Goal: Information Seeking & Learning: Stay updated

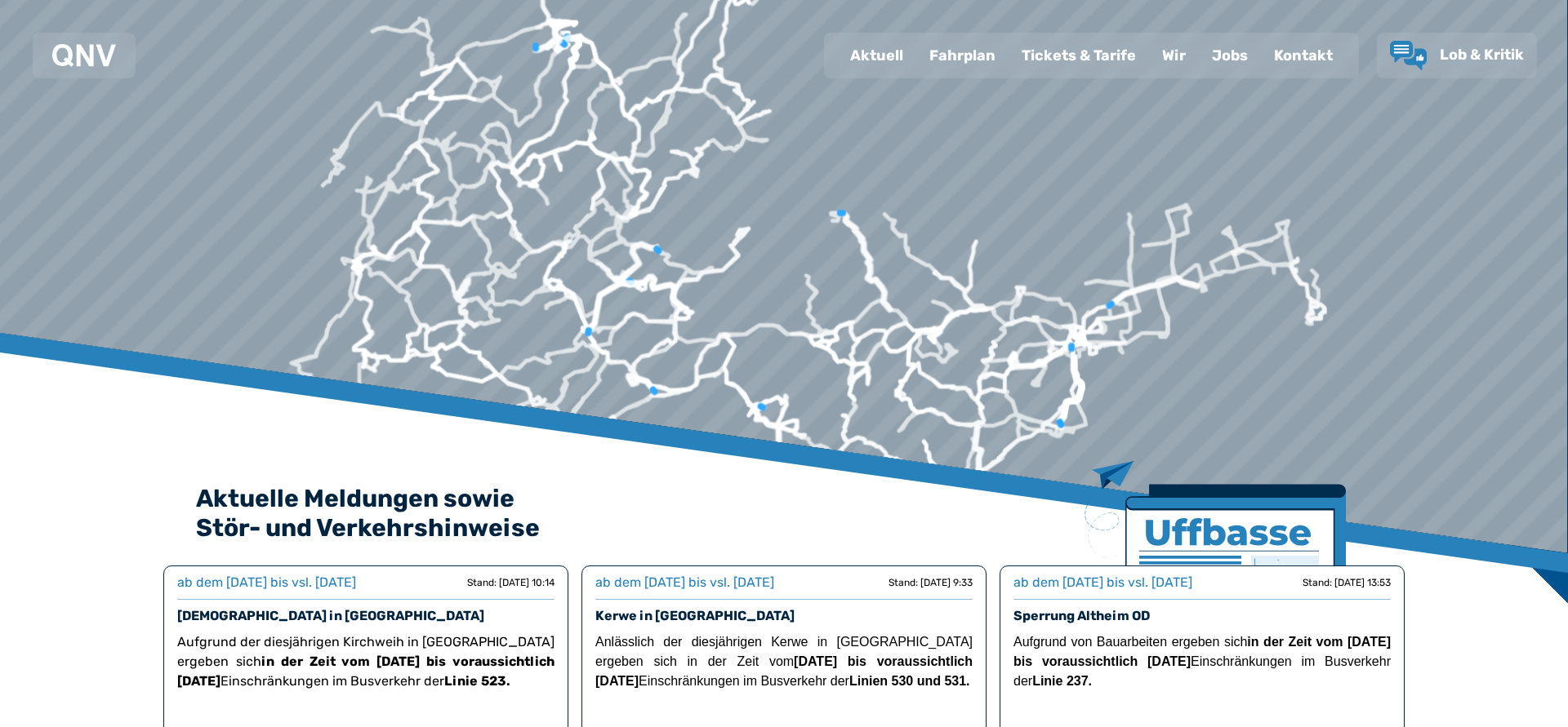
click at [882, 56] on div "Aktuell" at bounding box center [876, 55] width 80 height 42
select select "*"
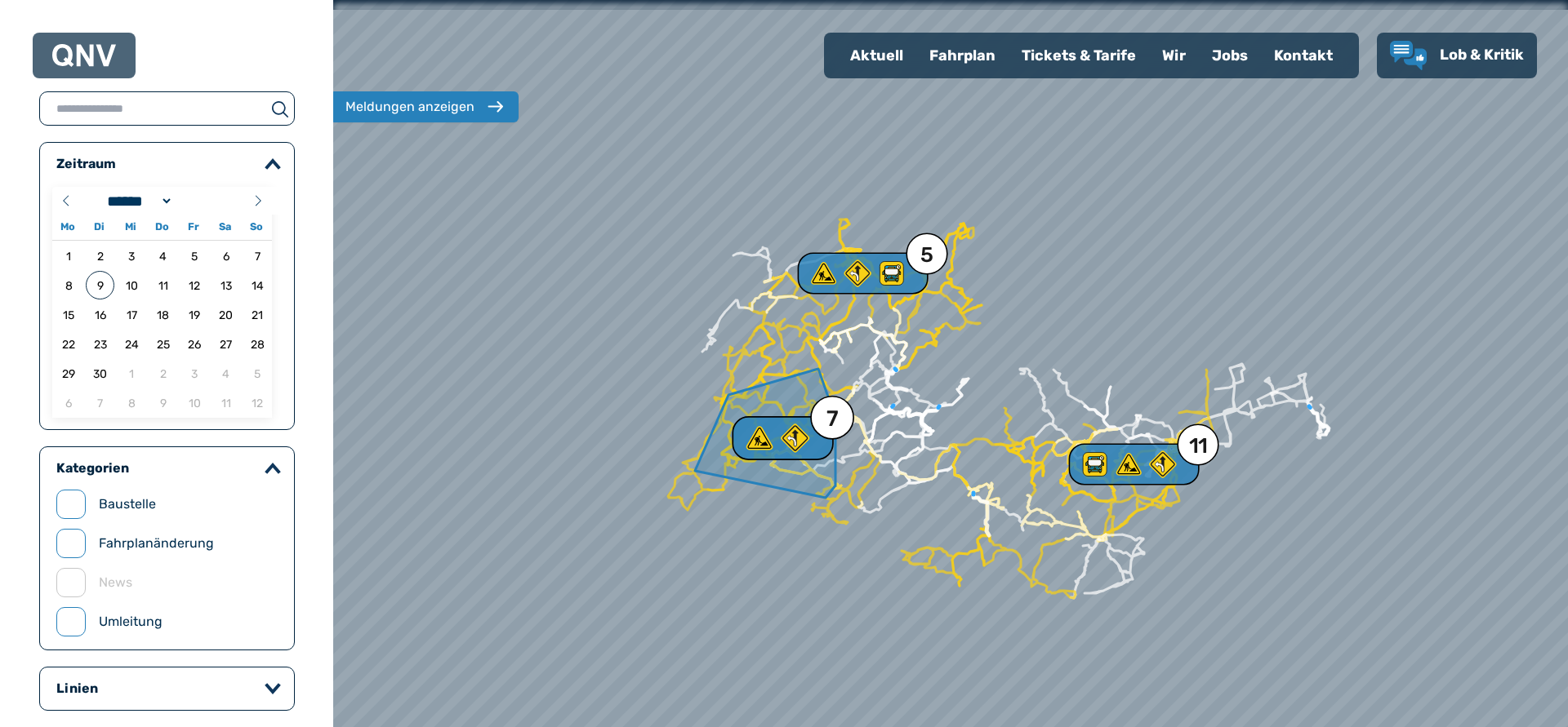
click at [831, 417] on div "7" at bounding box center [832, 419] width 12 height 22
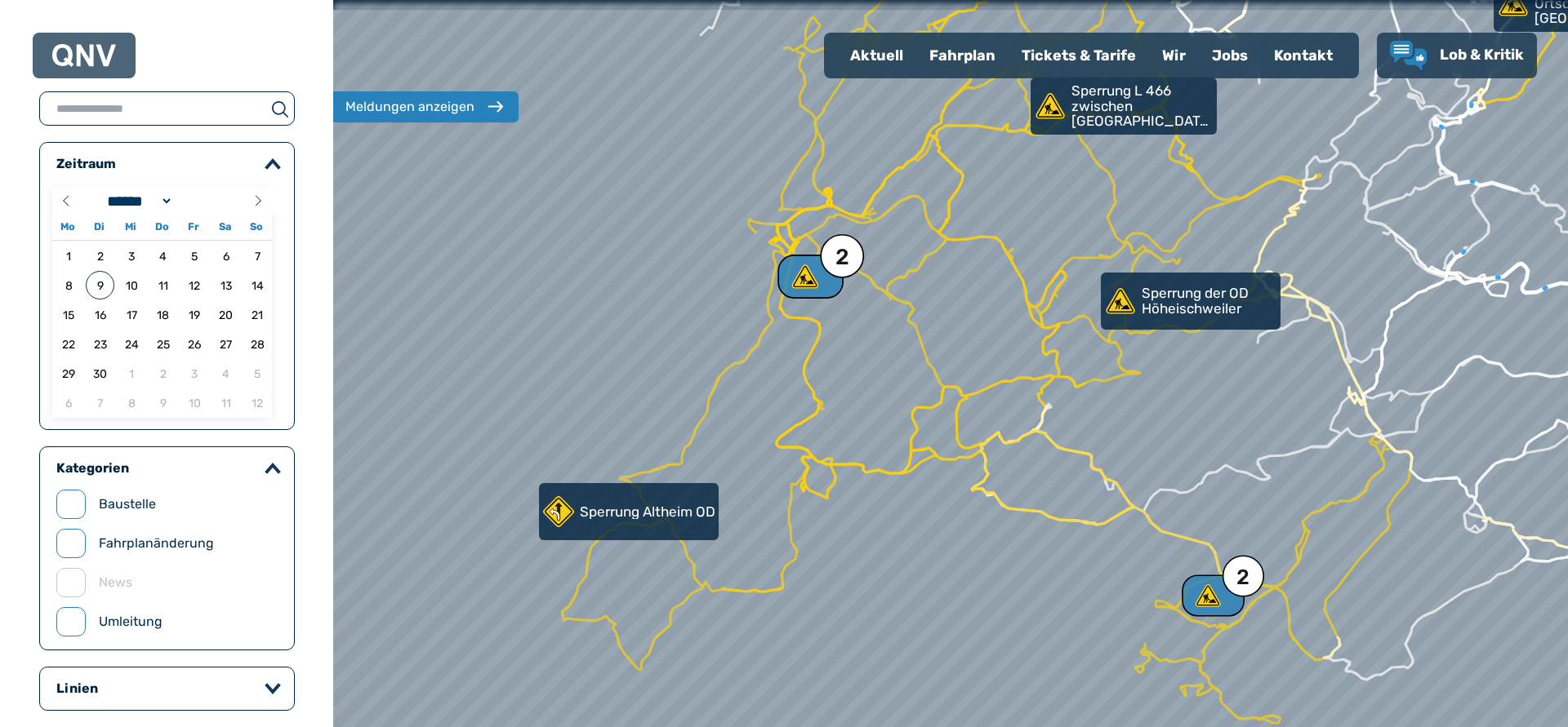
click at [823, 277] on div "2" at bounding box center [810, 276] width 66 height 44
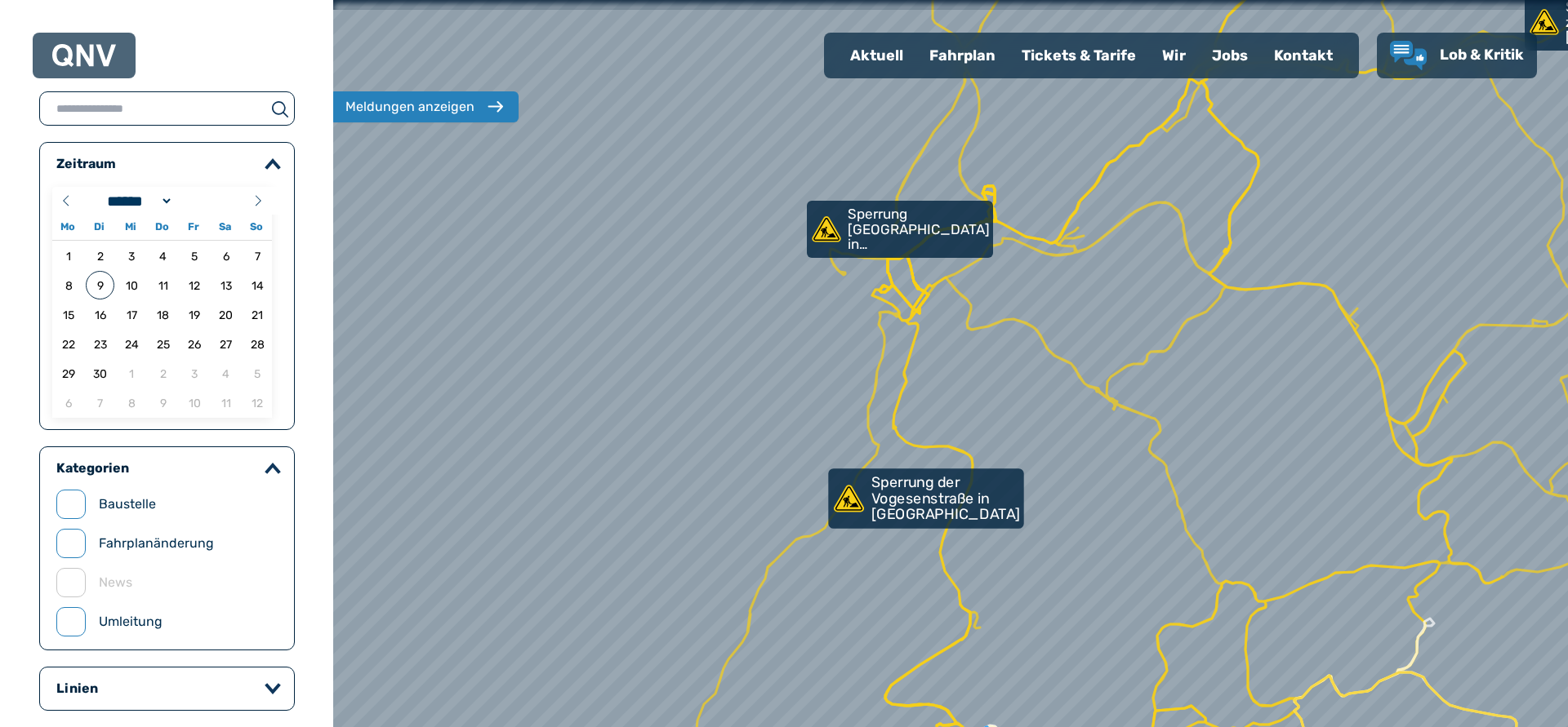
click at [850, 500] on use at bounding box center [848, 498] width 30 height 27
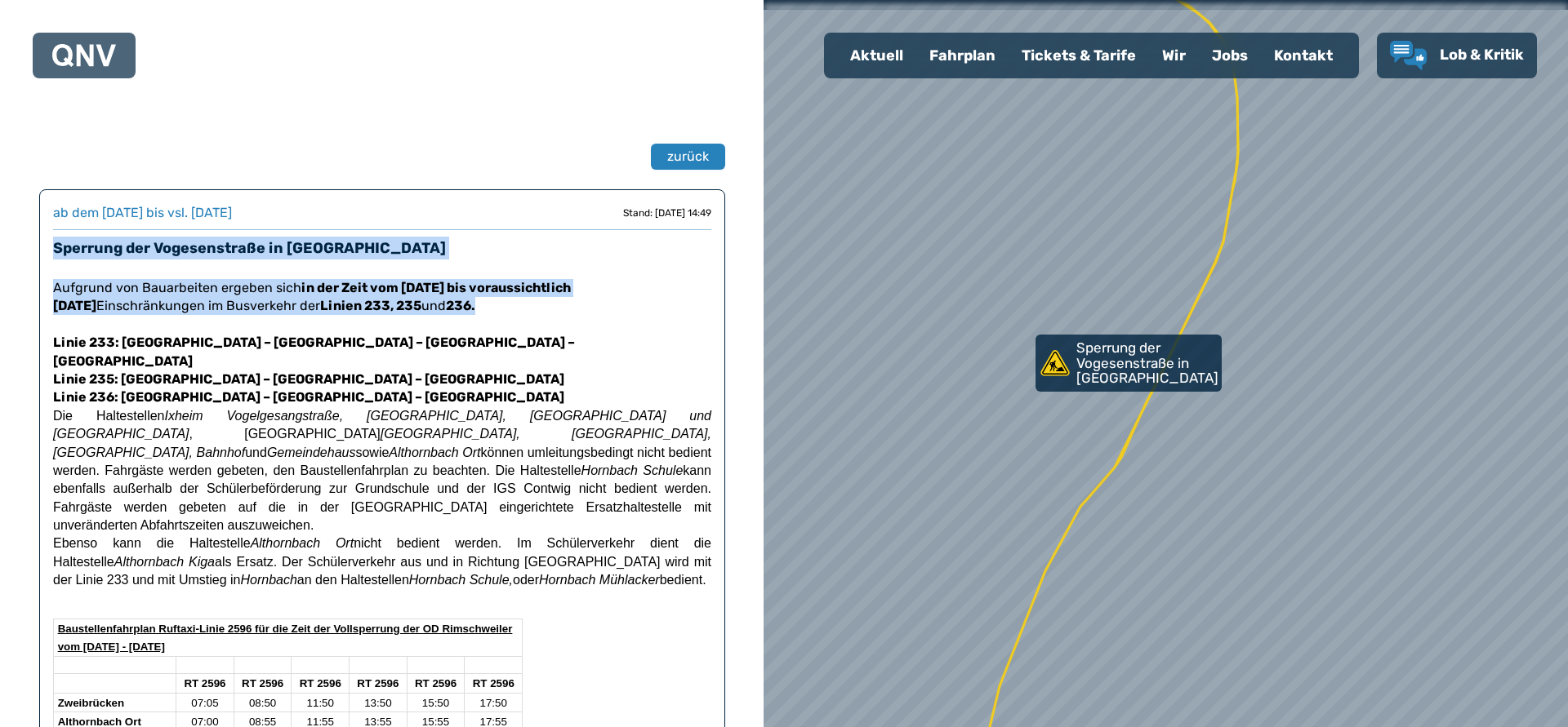
drag, startPoint x: 469, startPoint y: 311, endPoint x: 51, endPoint y: 253, distance: 422.0
copy div "Sperrung der Vogesenstraße in [GEOGRAPHIC_DATA] Aufgrund von Bauarbeiten ergebe…"
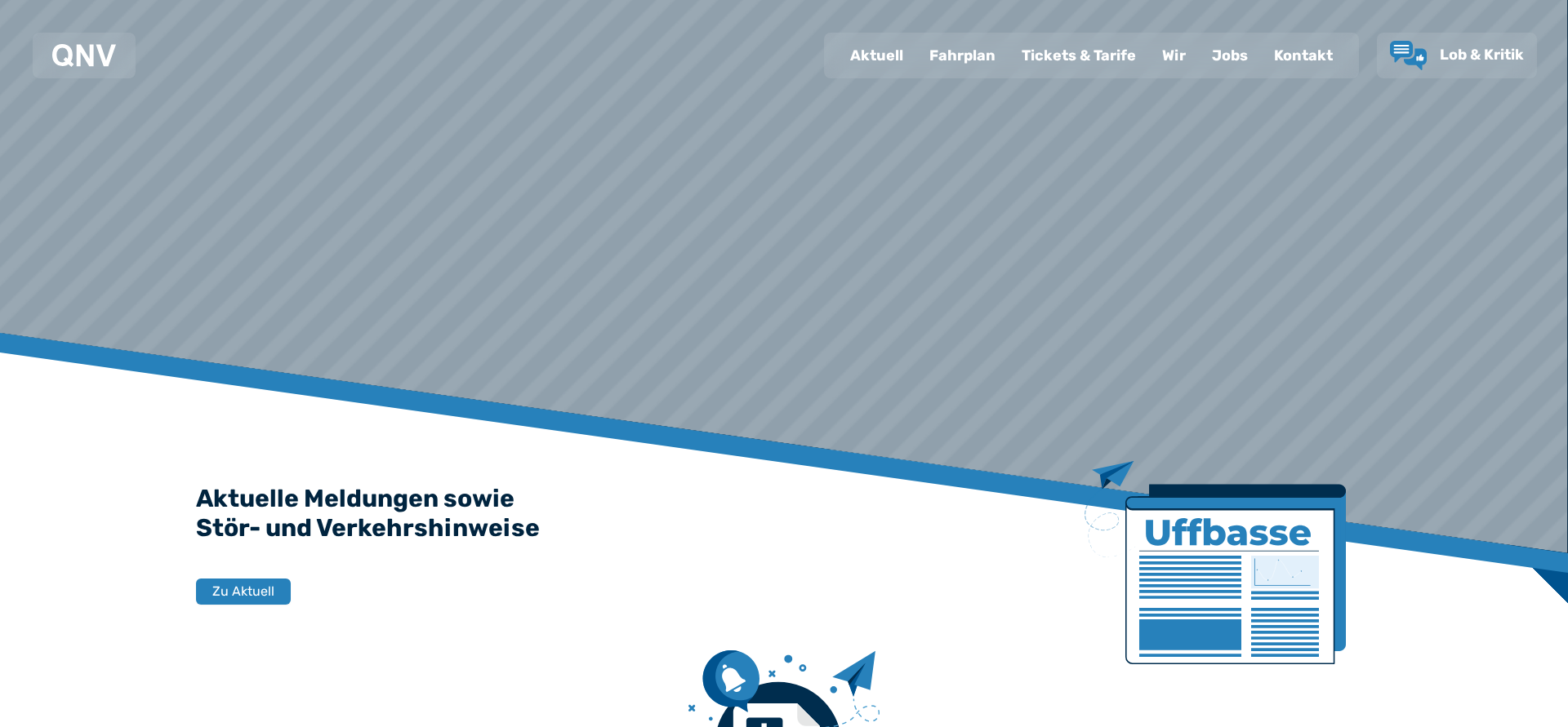
click at [1300, 57] on div "Kontakt" at bounding box center [1303, 55] width 84 height 42
